Goal: Task Accomplishment & Management: Understand process/instructions

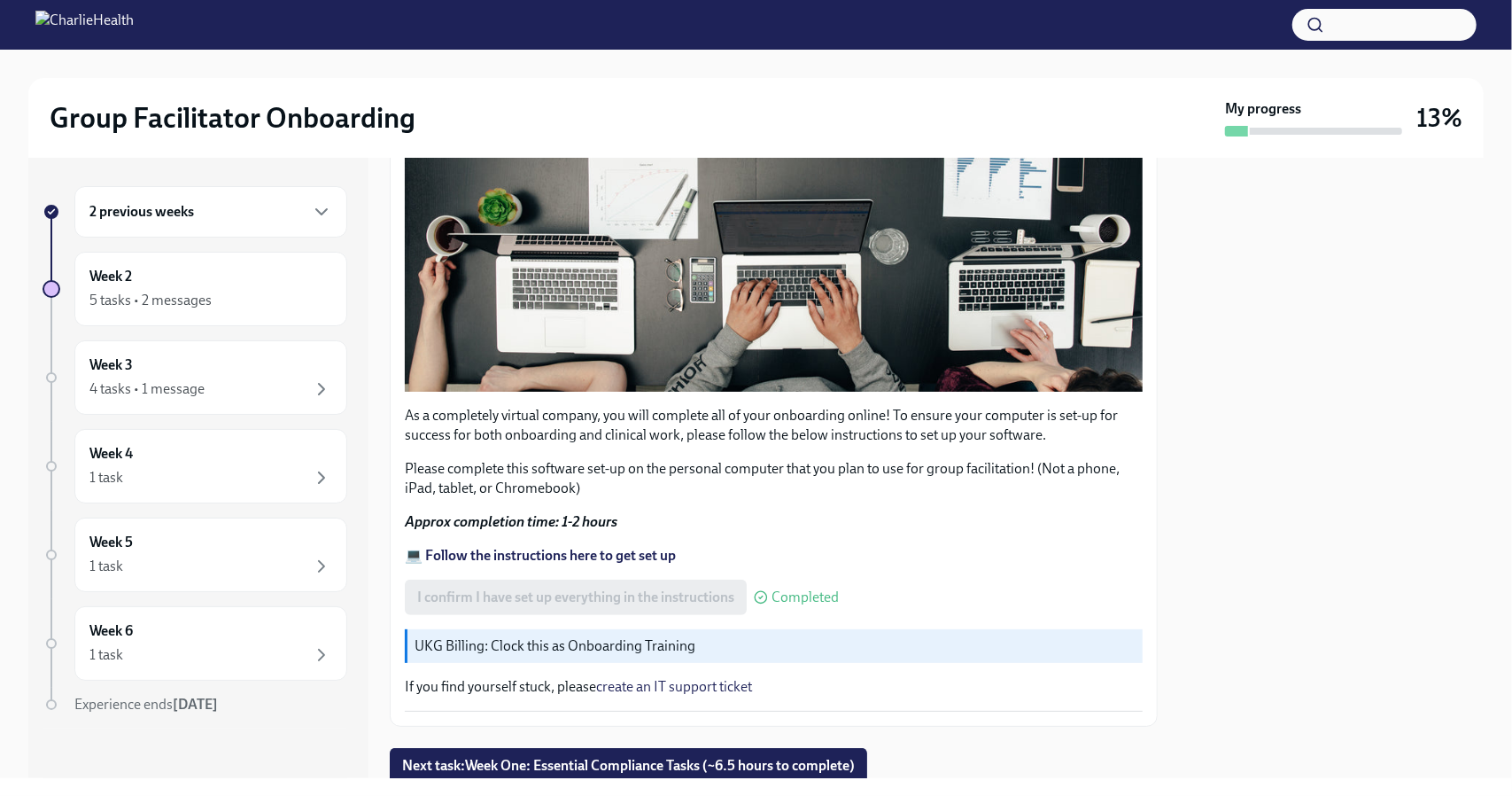
scroll to position [496, 0]
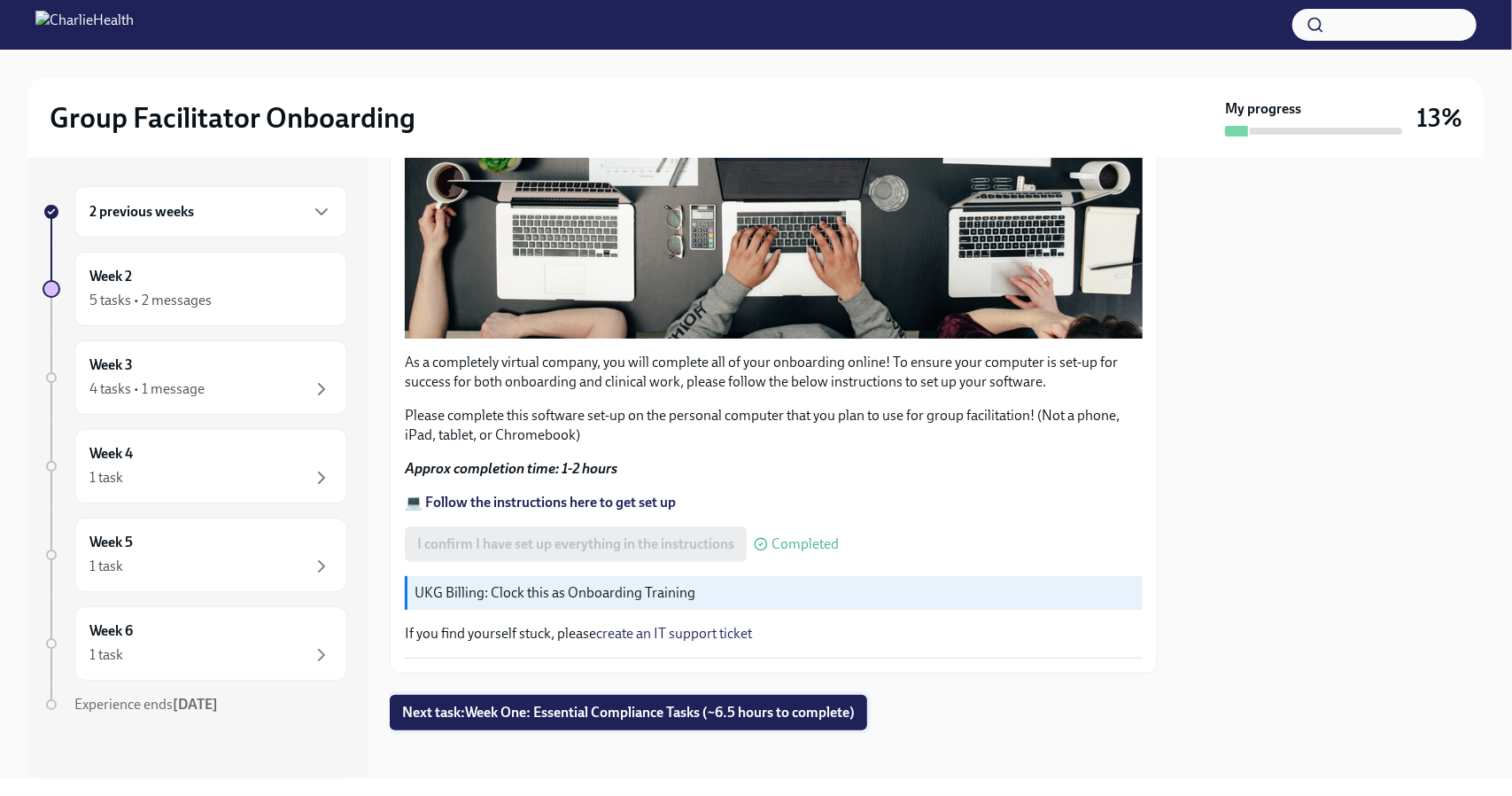
click at [654, 704] on span "Next task : Week One: Essential Compliance Tasks (~6.5 hours to complete)" at bounding box center [628, 712] width 452 height 17
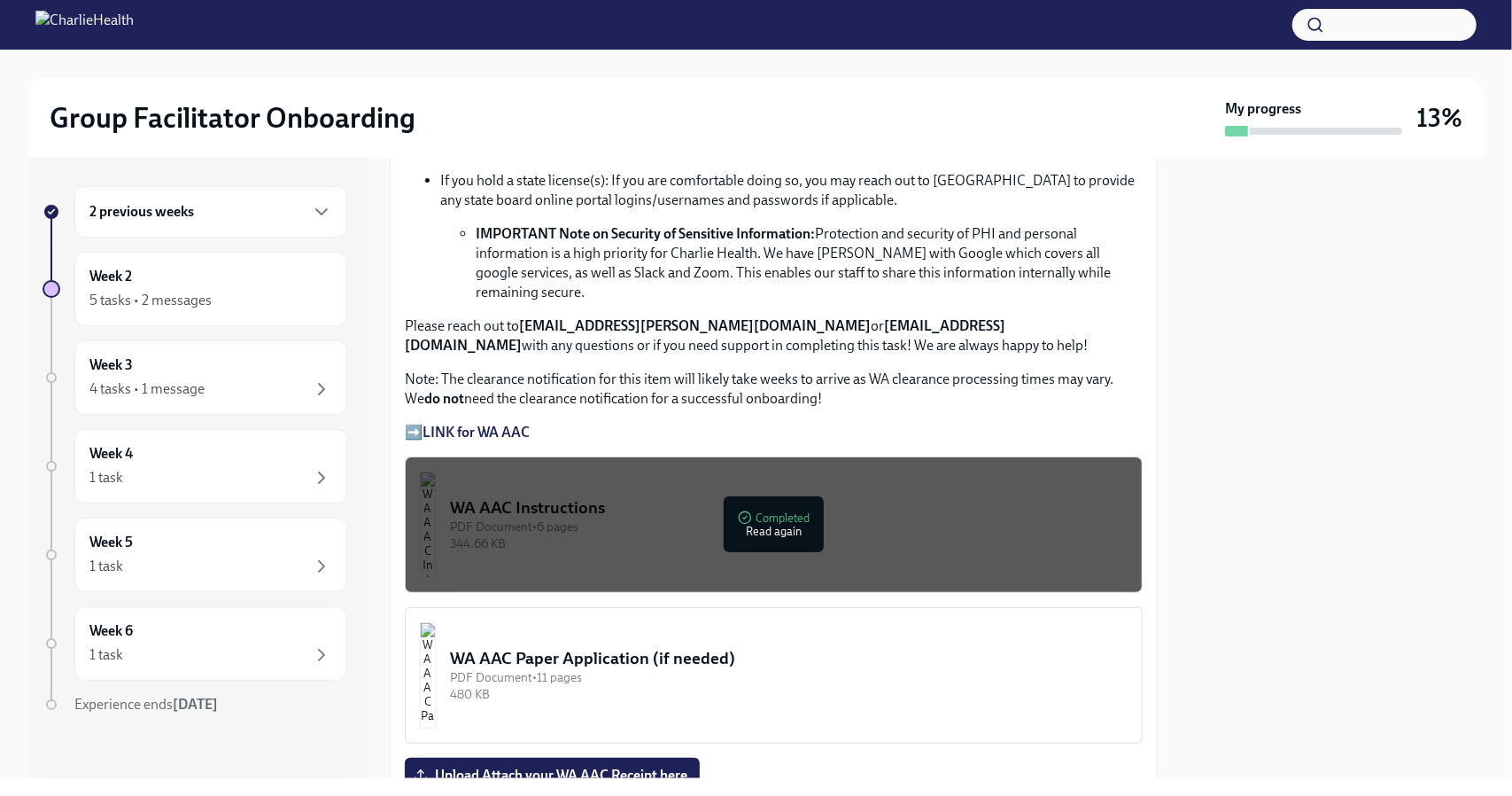
scroll to position [1176, 0]
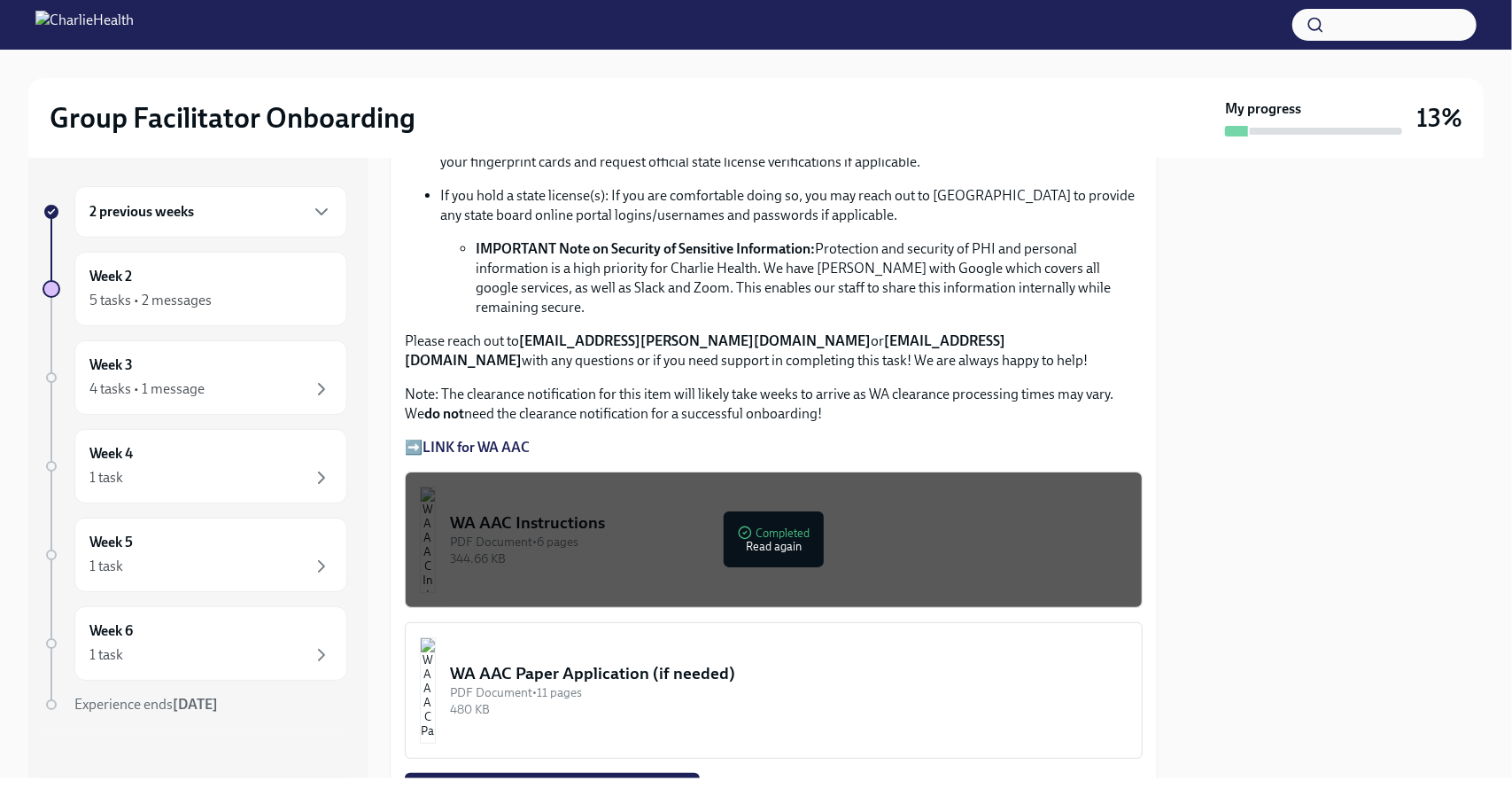
click at [596, 550] on div "344.66 KB" at bounding box center [788, 558] width 677 height 16
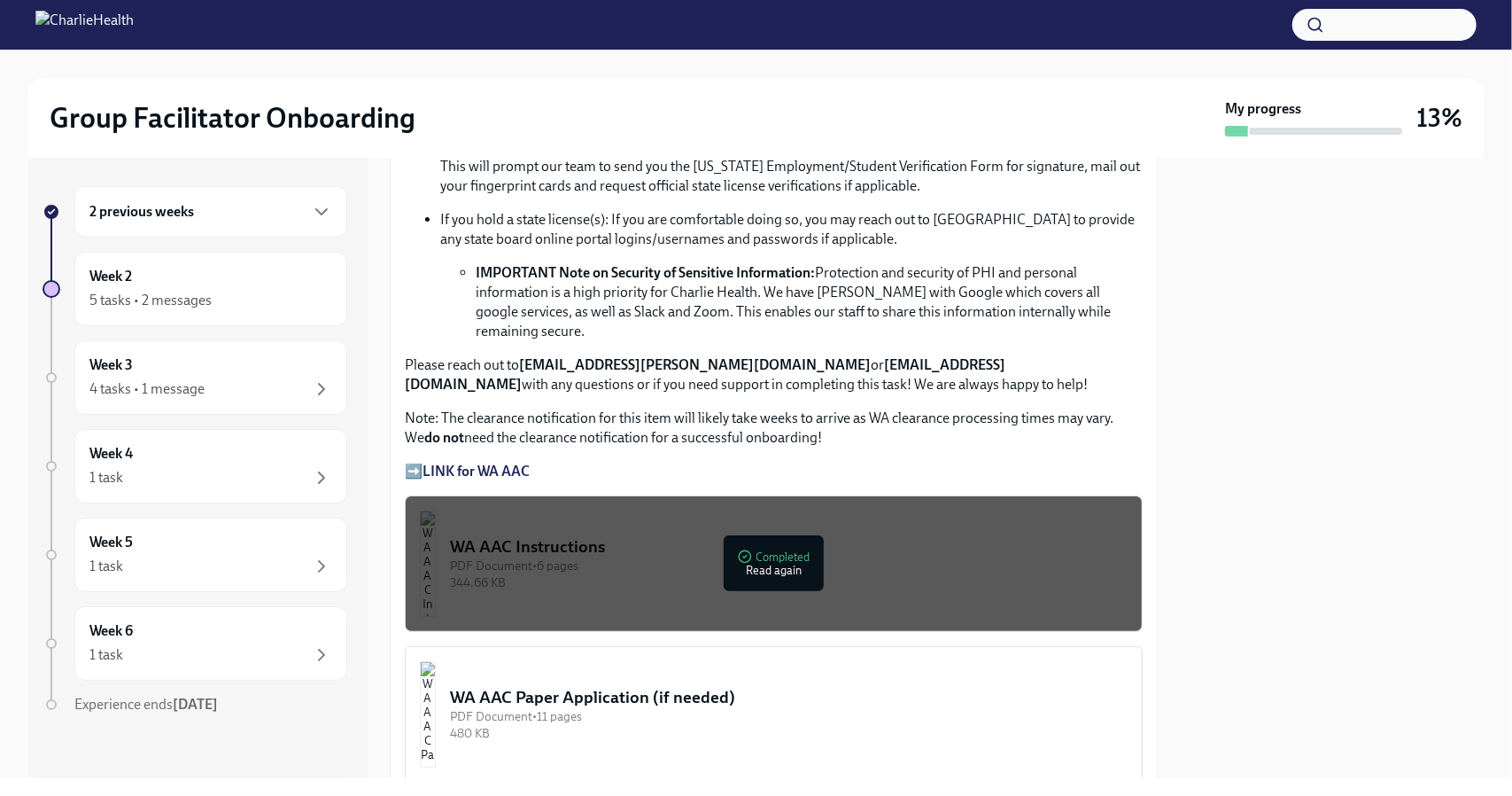
scroll to position [1240, 0]
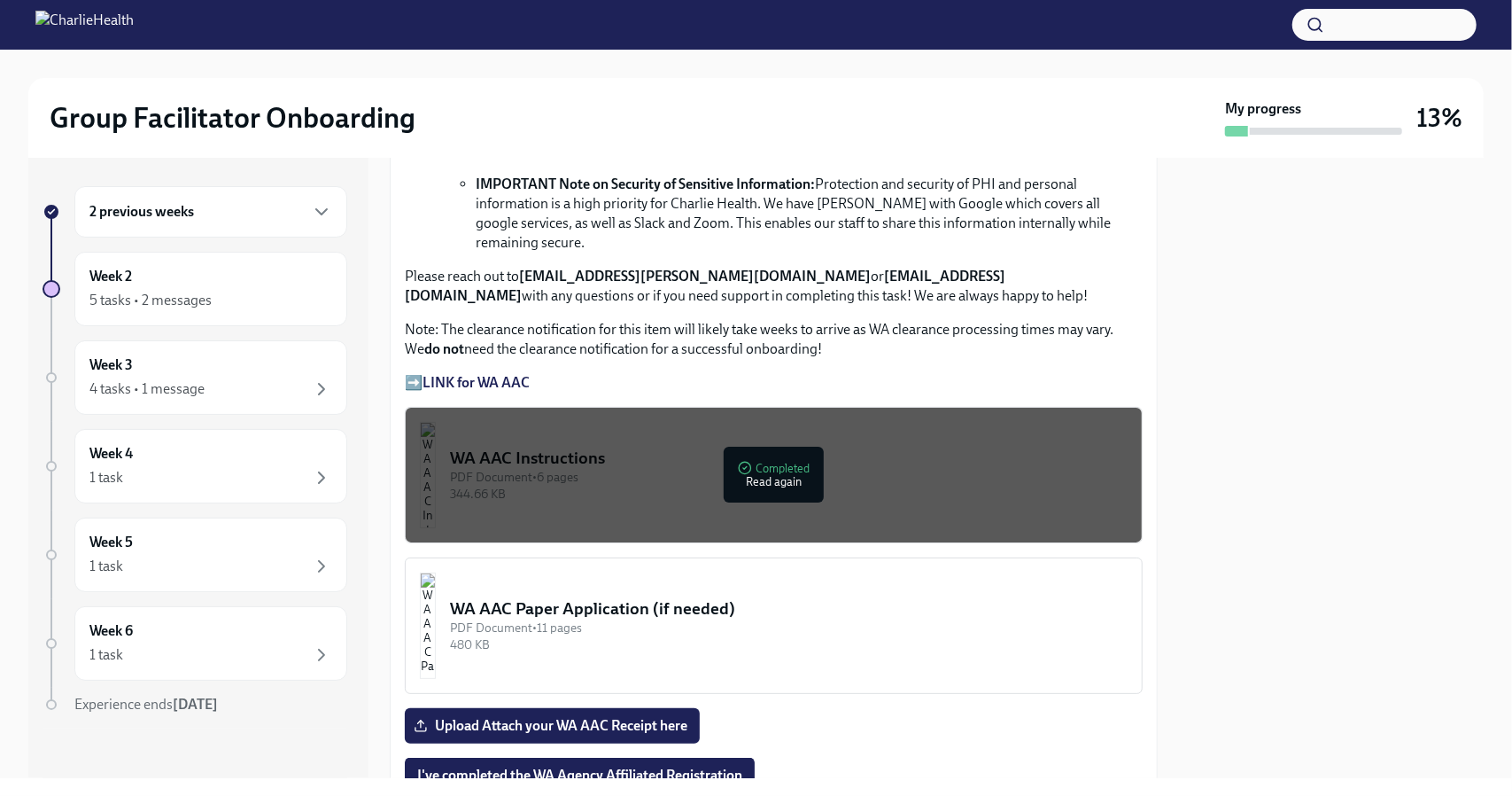
click at [546, 469] on div "PDF Document • 6 pages" at bounding box center [788, 477] width 677 height 16
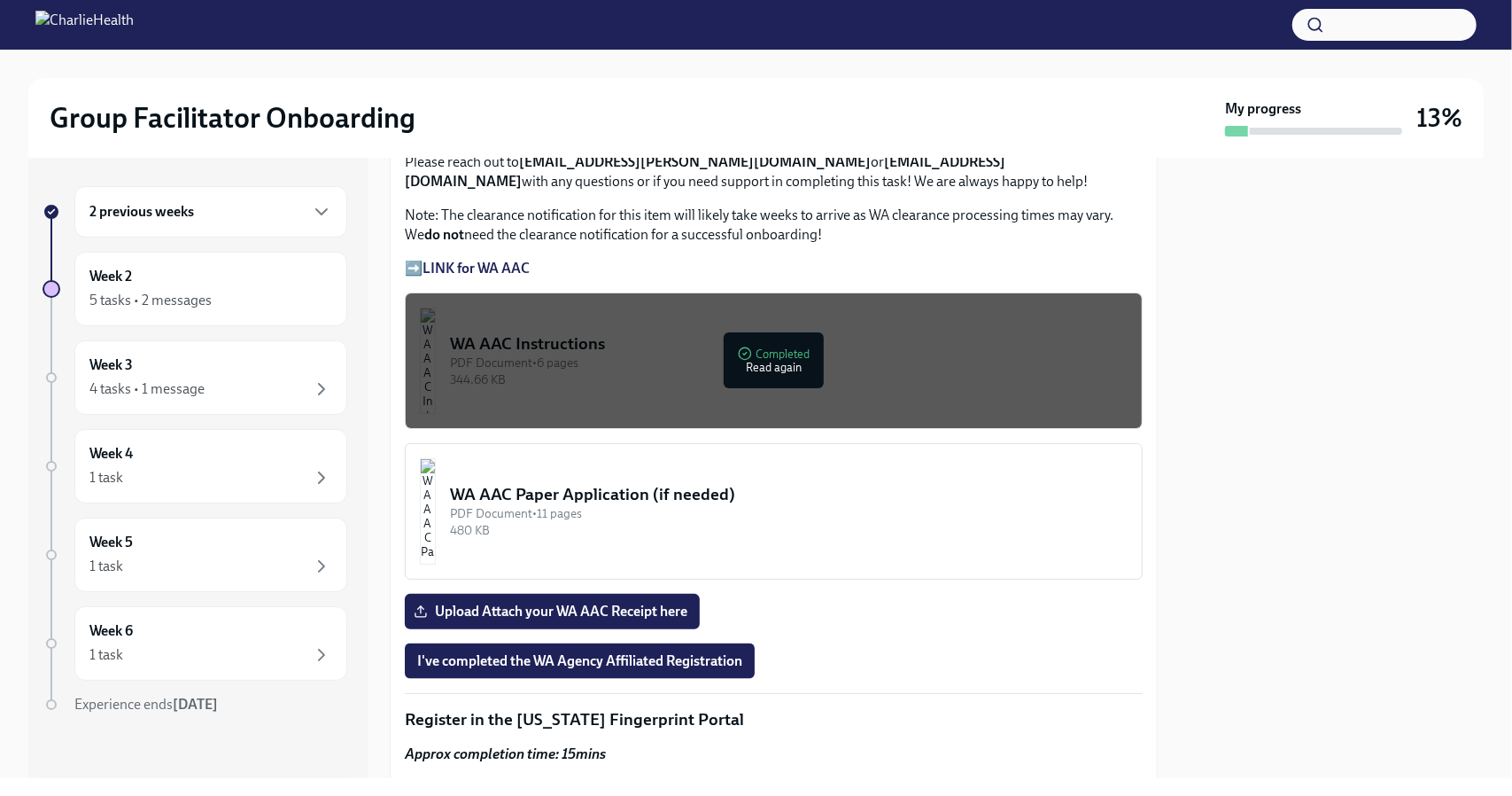
scroll to position [1329, 0]
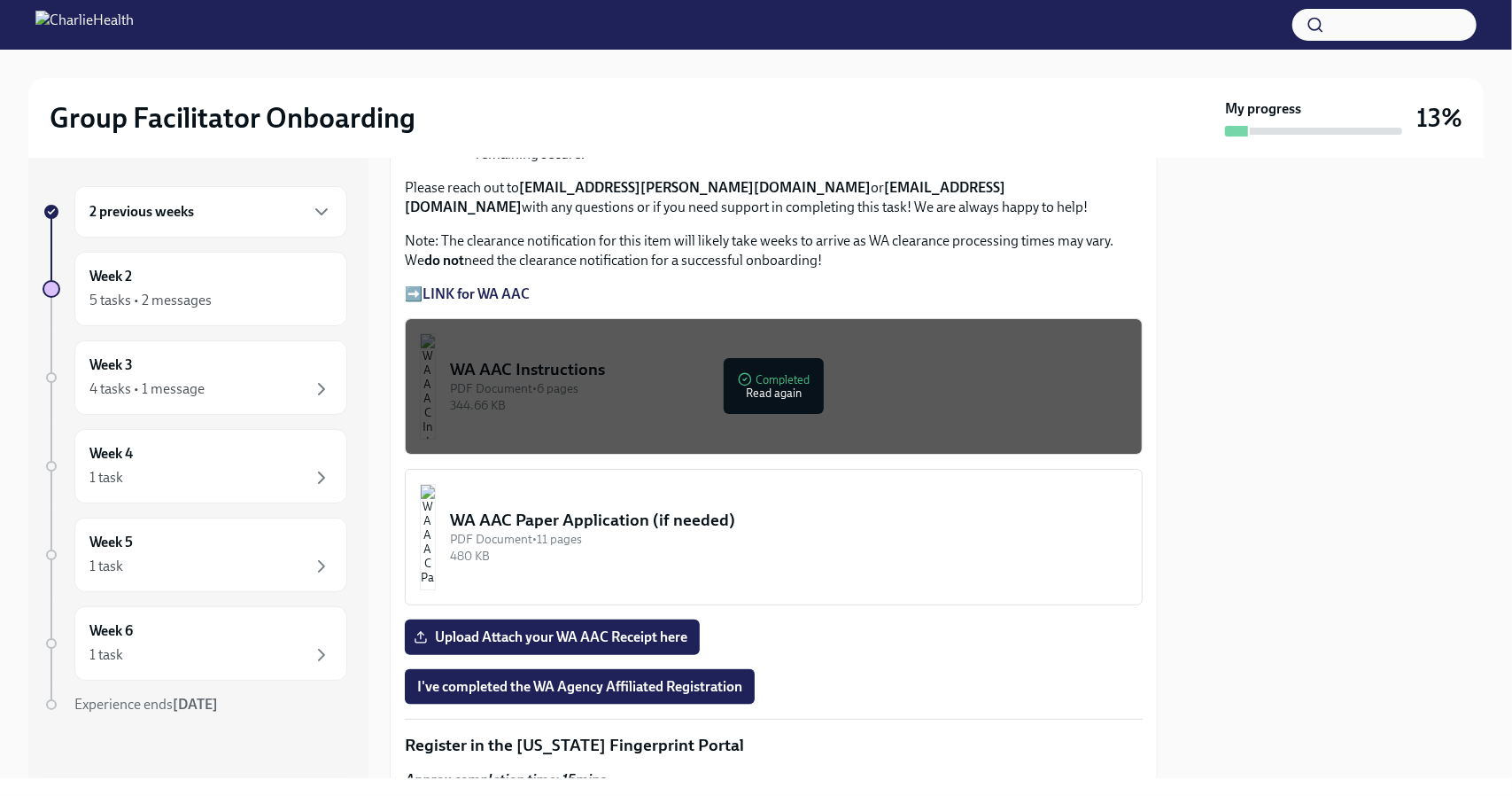
click at [570, 380] on div "PDF Document • 6 pages" at bounding box center [788, 388] width 677 height 16
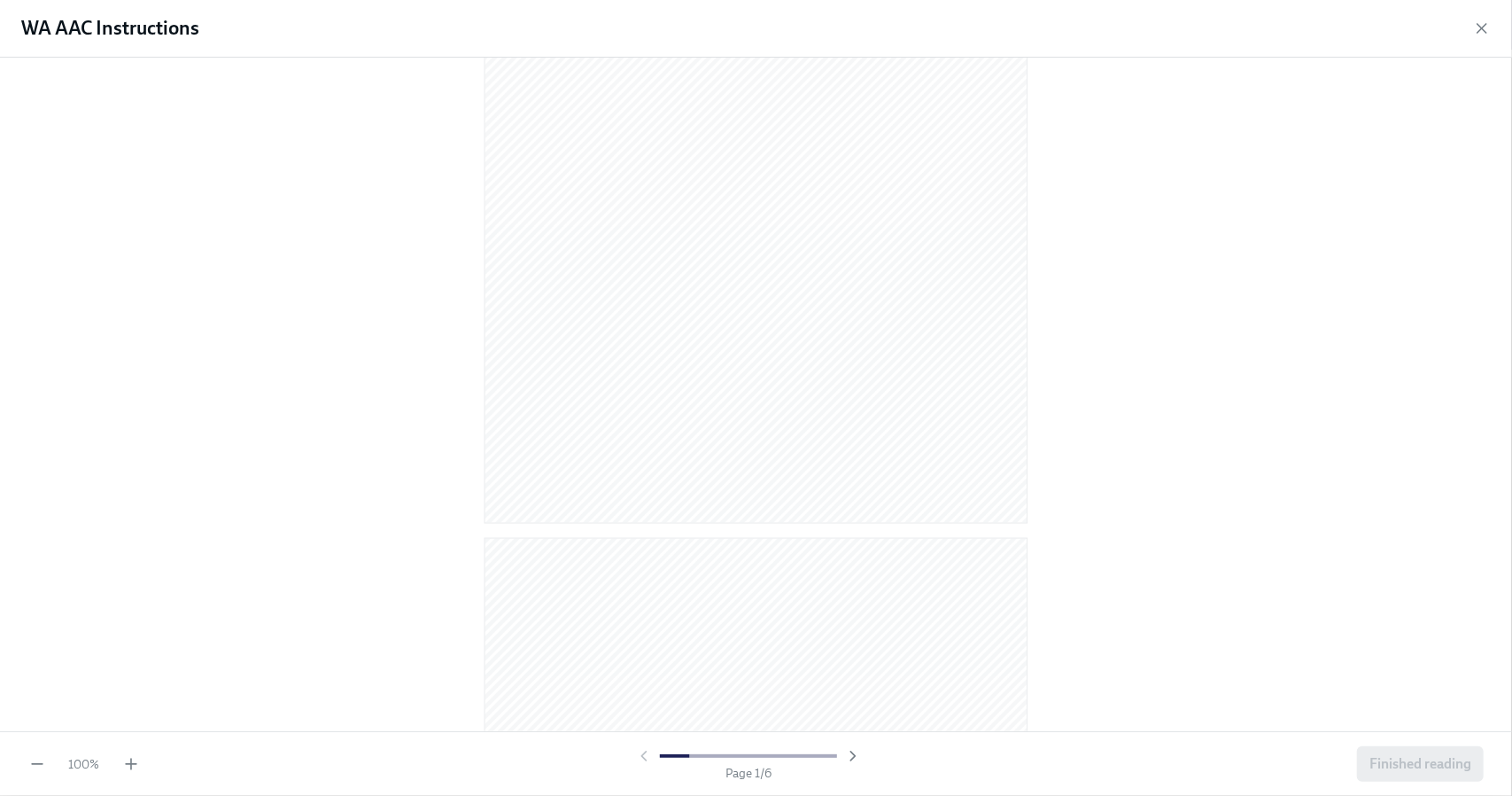
scroll to position [620, 0]
